Goal: Book appointment/travel/reservation

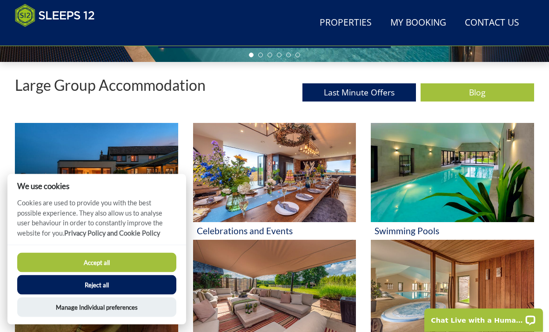
scroll to position [323, 0]
click at [76, 272] on button "Accept all" at bounding box center [96, 263] width 159 height 20
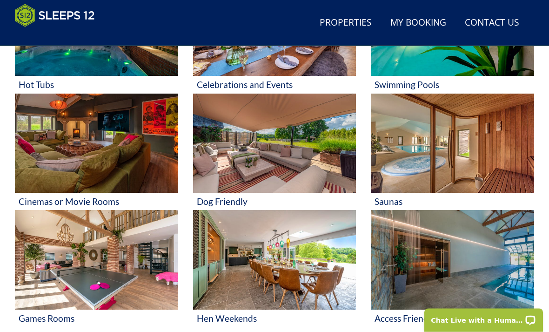
scroll to position [470, 0]
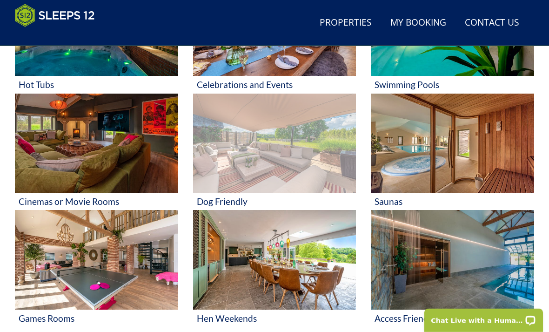
click at [251, 153] on img at bounding box center [274, 143] width 163 height 99
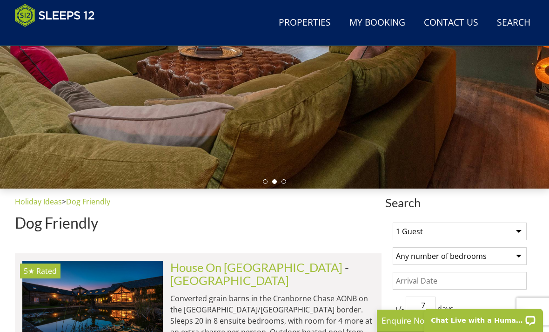
scroll to position [196, 0]
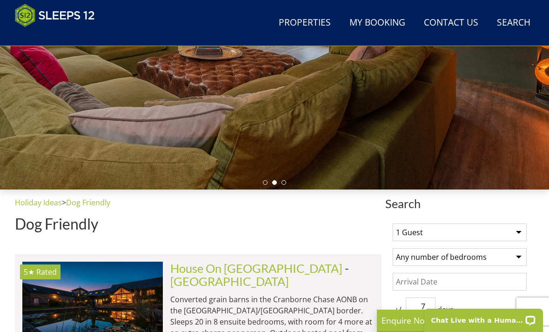
click at [520, 232] on select "1 Guest 2 Guests 3 Guests 4 Guests 5 Guests 6 Guests 7 Guests 8 Guests 9 Guests…" at bounding box center [460, 232] width 134 height 18
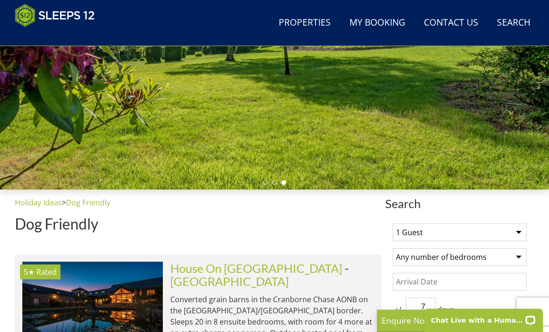
select select "11"
click at [518, 254] on select "Any number of bedrooms 4 Bedrooms 5 Bedrooms 6 Bedrooms 7 Bedrooms 8 Bedrooms 9…" at bounding box center [460, 257] width 134 height 18
select select "6"
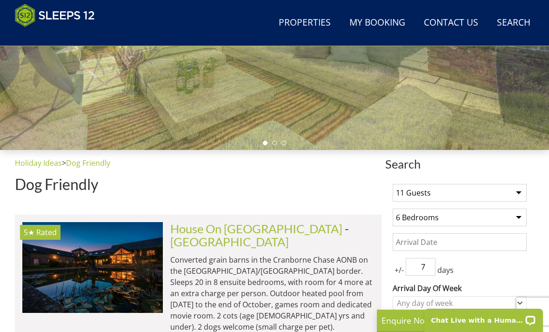
scroll to position [241, 0]
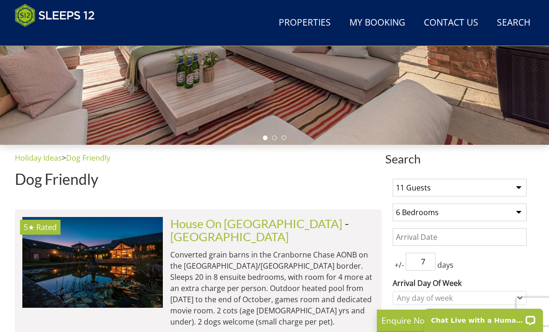
click at [517, 239] on input "Date" at bounding box center [460, 237] width 134 height 18
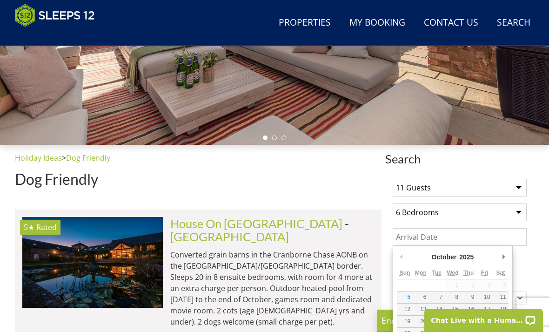
click at [517, 238] on input "Date" at bounding box center [460, 237] width 134 height 18
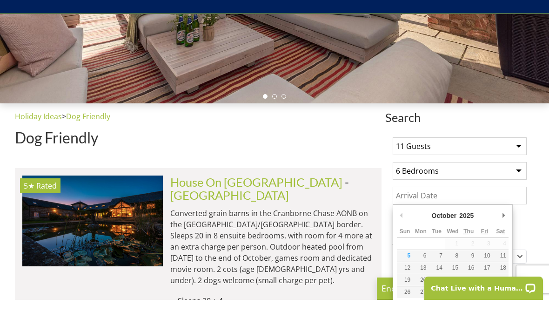
scroll to position [252, 0]
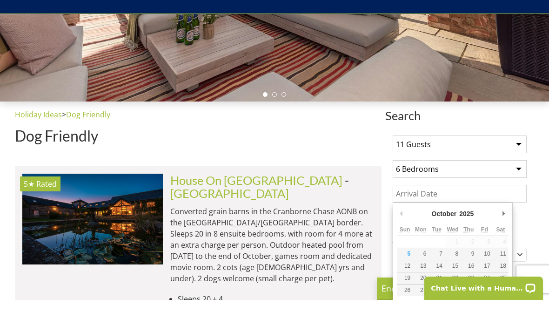
type input "24/10/2025"
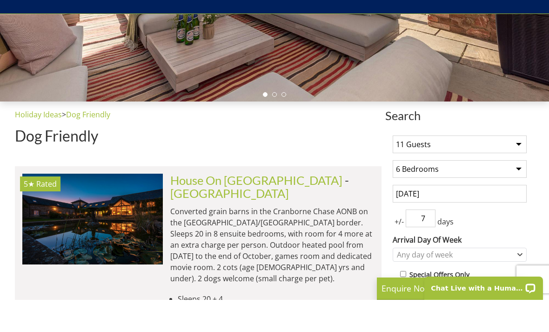
scroll to position [284, 0]
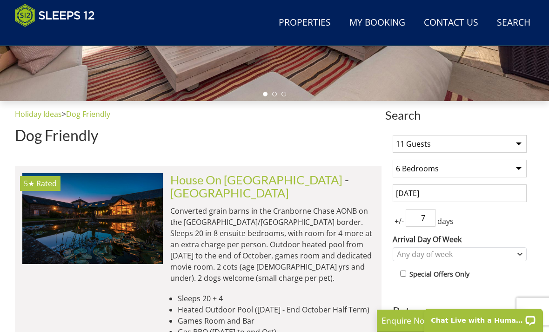
click at [428, 215] on input "7" at bounding box center [421, 218] width 30 height 18
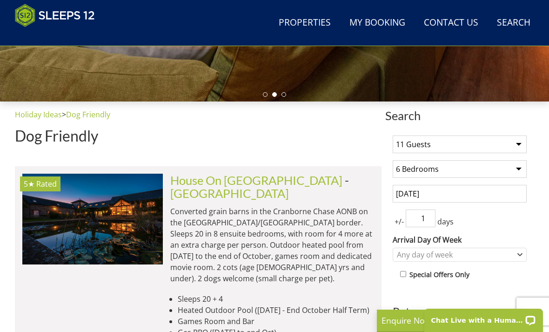
type input "1"
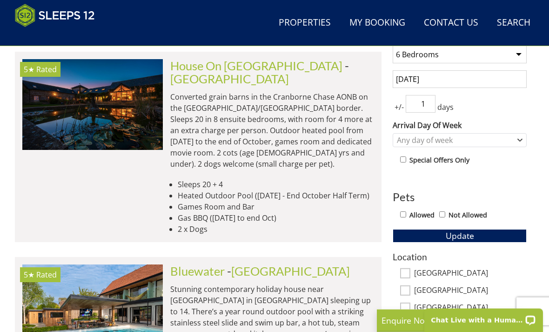
scroll to position [403, 0]
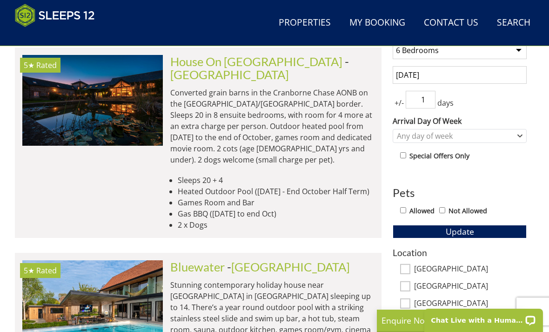
click at [404, 210] on input "Allowed" at bounding box center [403, 210] width 6 height 6
checkbox input "true"
click at [478, 232] on button "Update" at bounding box center [460, 231] width 134 height 13
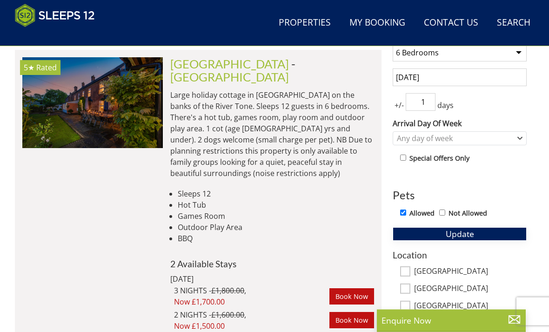
scroll to position [400, 0]
click at [279, 314] on li "5★ Rated Riverside Check Availability More Info Riverside - Somerset Sleeps 12 …" at bounding box center [198, 194] width 367 height 289
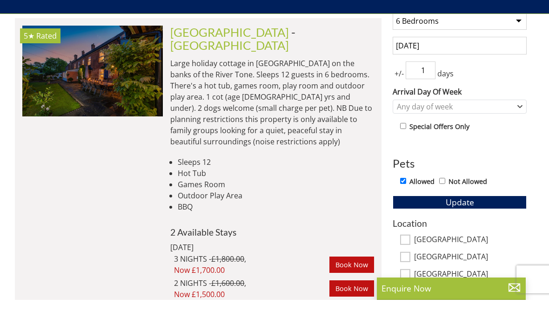
scroll to position [460, 0]
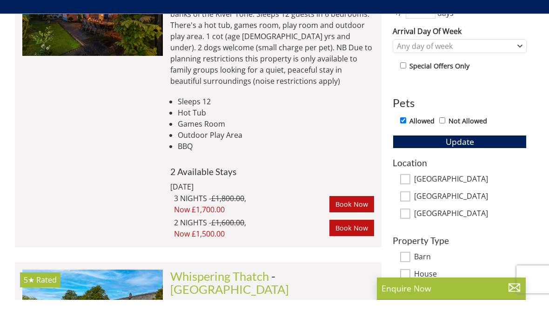
click at [307, 260] on span "Now £1,500.00" at bounding box center [251, 265] width 155 height 11
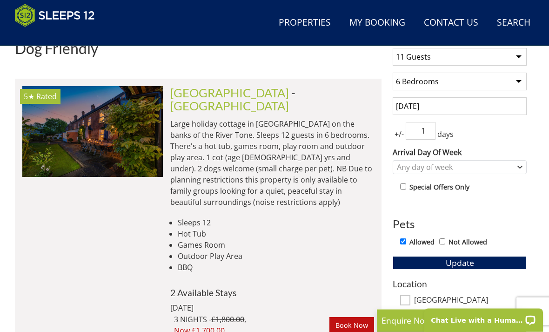
scroll to position [371, 0]
click at [234, 99] on link "Somerset" at bounding box center [229, 106] width 119 height 14
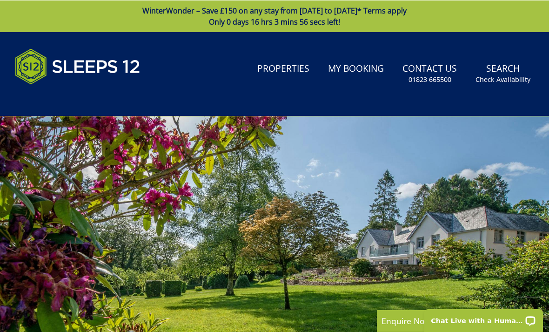
select select "11"
select select "6"
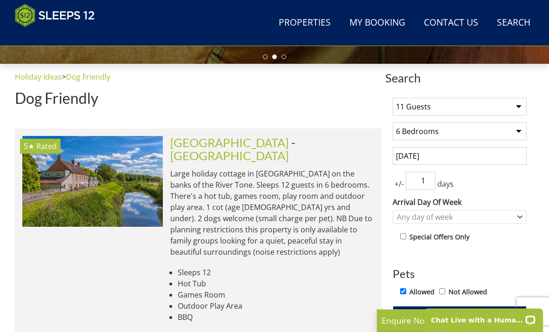
scroll to position [321, 0]
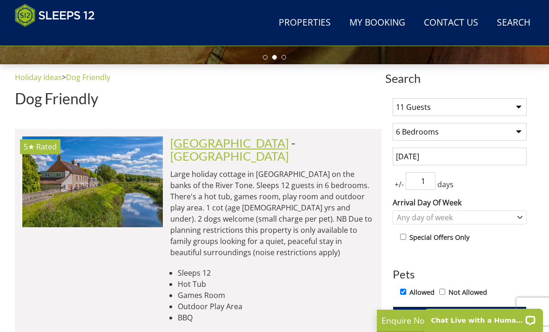
click at [185, 141] on link "Riverside" at bounding box center [229, 143] width 119 height 14
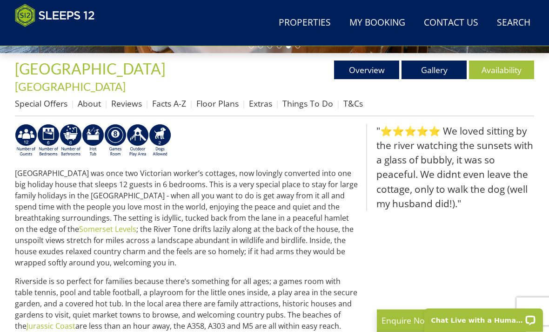
scroll to position [332, 0]
click at [221, 98] on link "Floor Plans" at bounding box center [217, 103] width 42 height 11
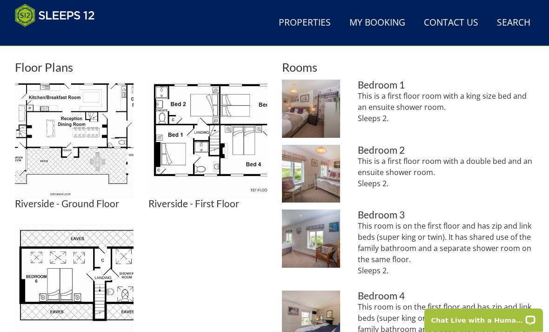
scroll to position [413, 0]
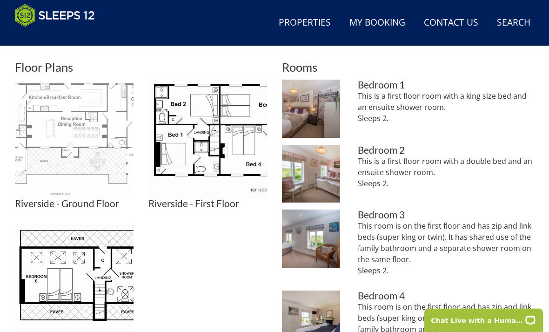
click at [97, 128] on img at bounding box center [74, 139] width 119 height 119
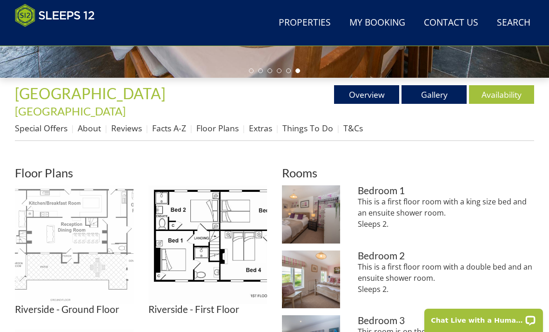
scroll to position [307, 0]
